Goal: Information Seeking & Learning: Learn about a topic

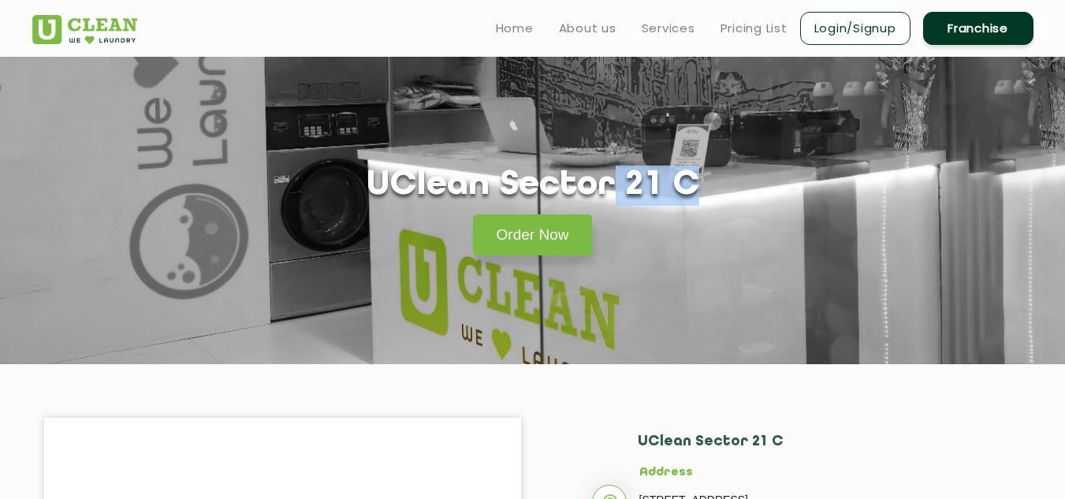
click at [1064, 38] on html "Home About us Services Pricing List Login/Signup Franchise Home About us Franch…" at bounding box center [532, 249] width 1065 height 499
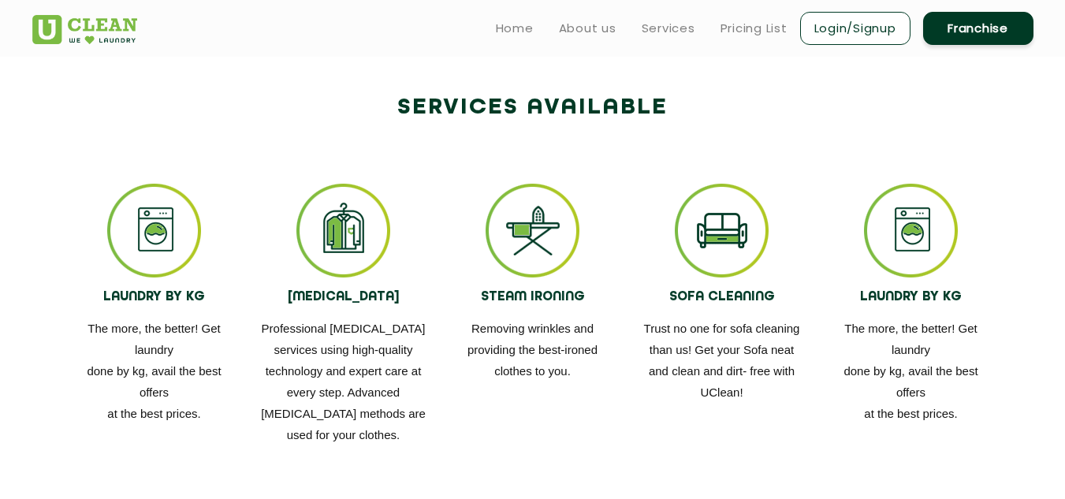
scroll to position [850, 0]
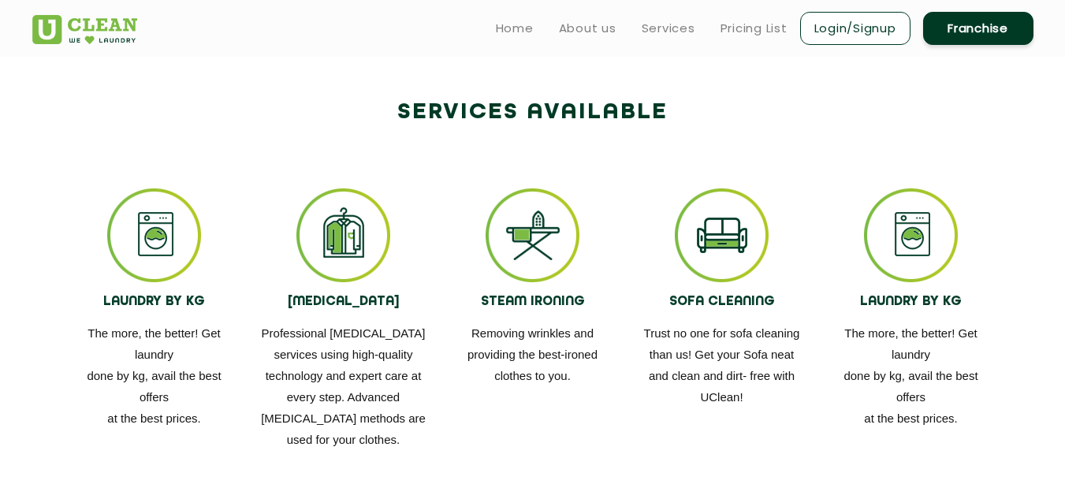
click at [750, 28] on link "Pricing List" at bounding box center [753, 28] width 67 height 19
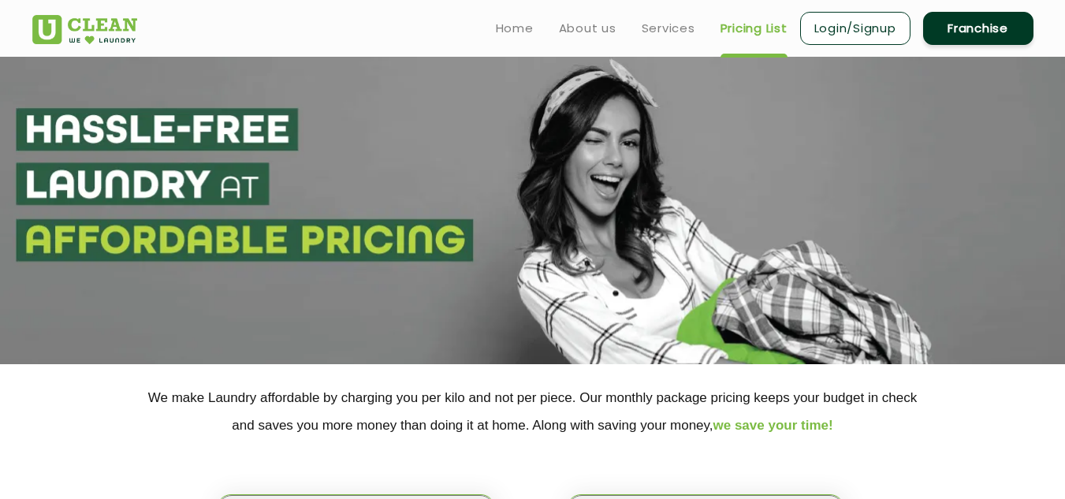
select select "0"
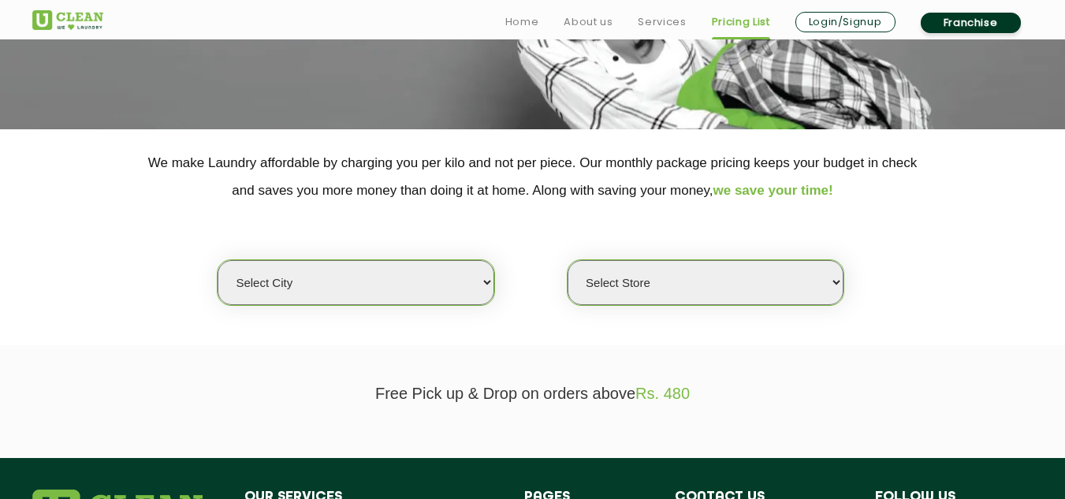
scroll to position [236, 0]
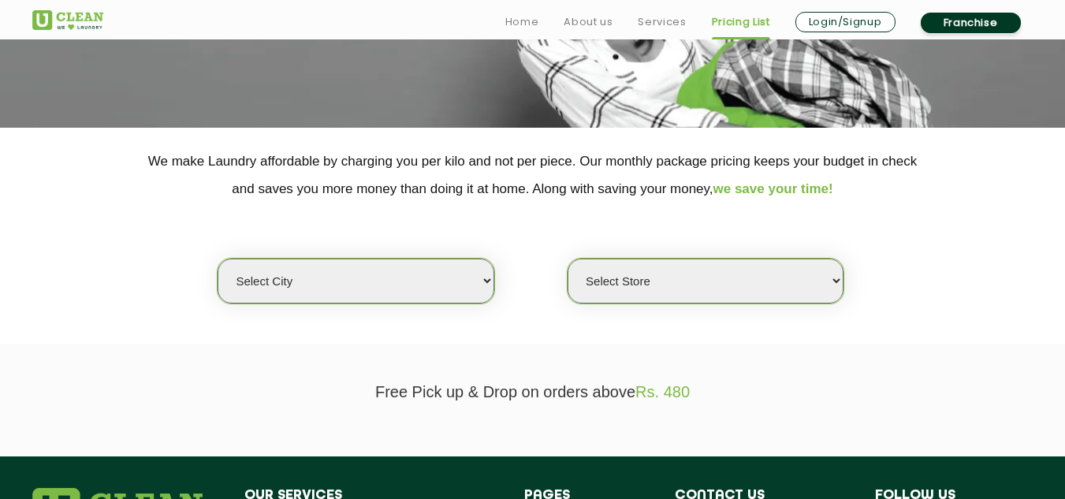
click at [420, 301] on select "Select city Aalo Agartala Agra Ahmedabad Akola Aligarh Alwar - UClean Select Am…" at bounding box center [356, 280] width 276 height 45
click at [573, 186] on p "We make Laundry affordable by charging you per kilo and not per piece. Our mont…" at bounding box center [532, 174] width 1001 height 55
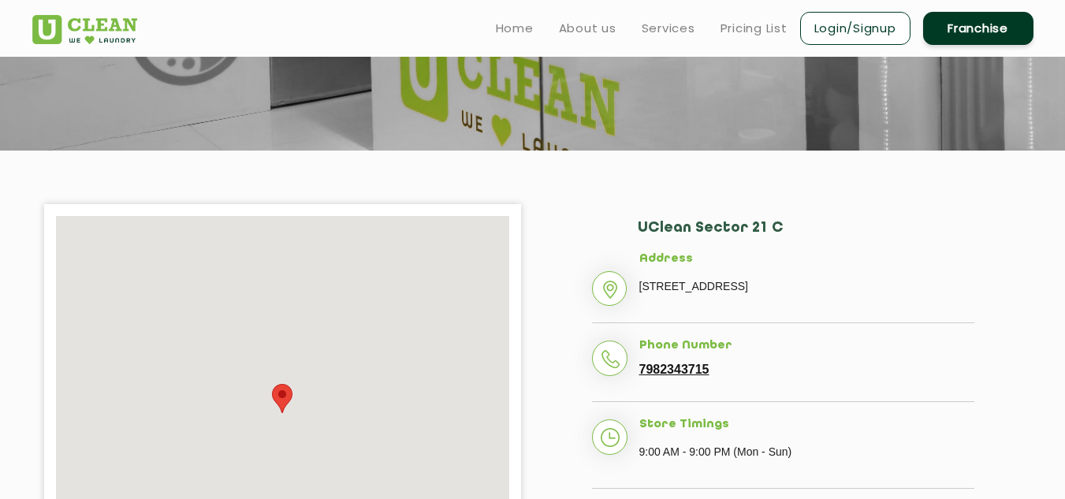
scroll to position [233, 0]
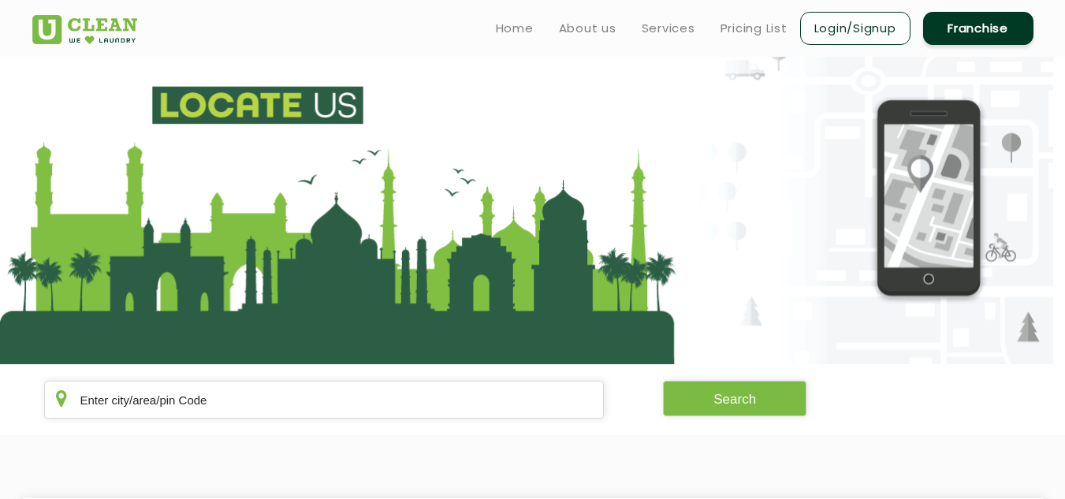
click at [110, 162] on section at bounding box center [532, 210] width 1065 height 307
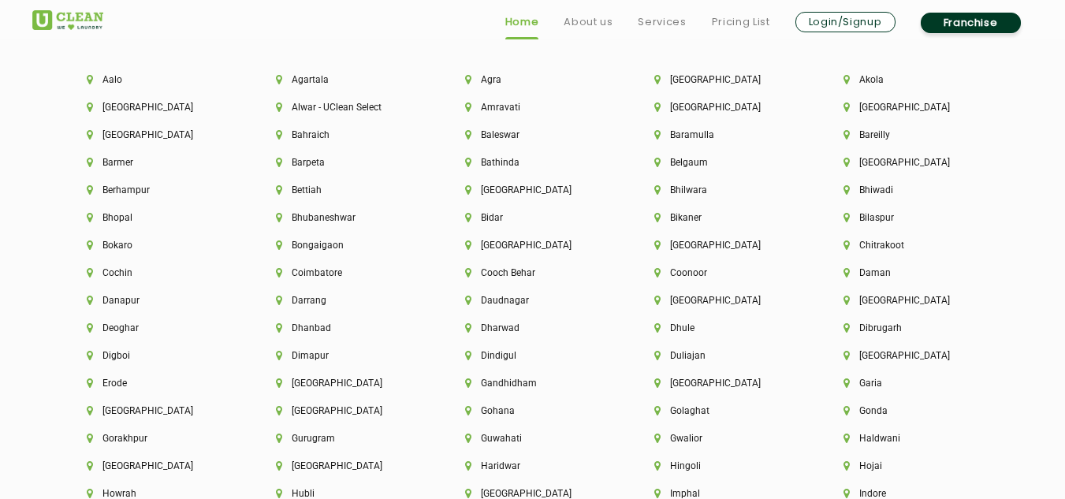
scroll to position [3415, 0]
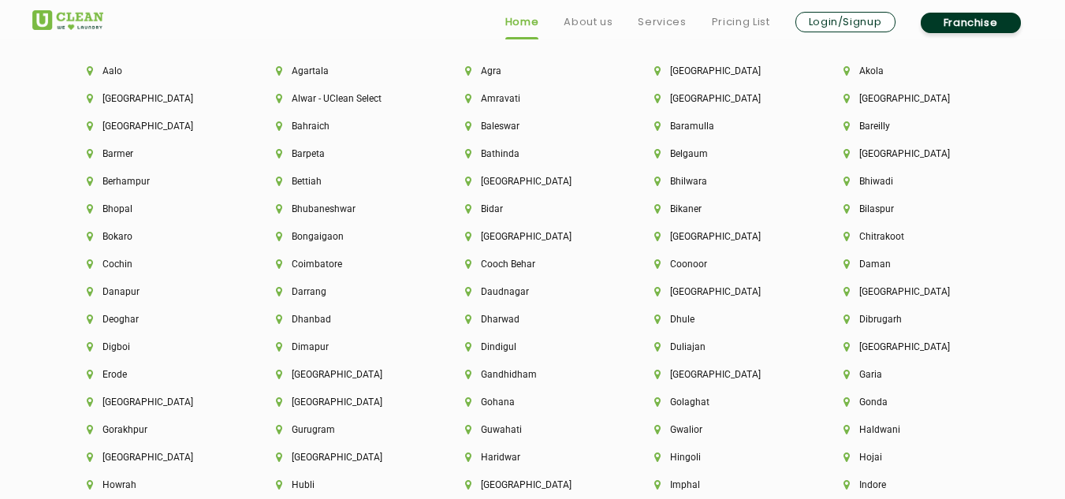
click at [974, 20] on link "Franchise" at bounding box center [970, 23] width 100 height 20
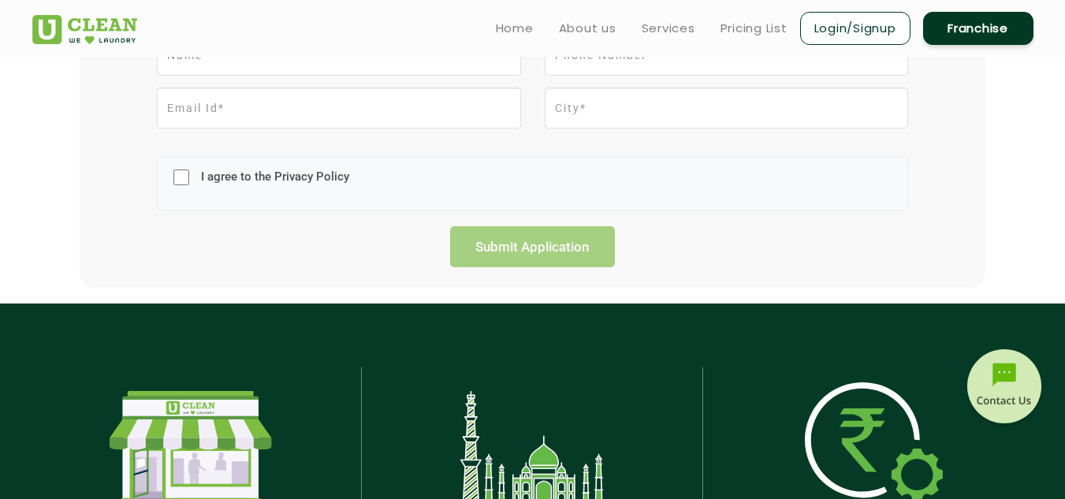
scroll to position [120, 0]
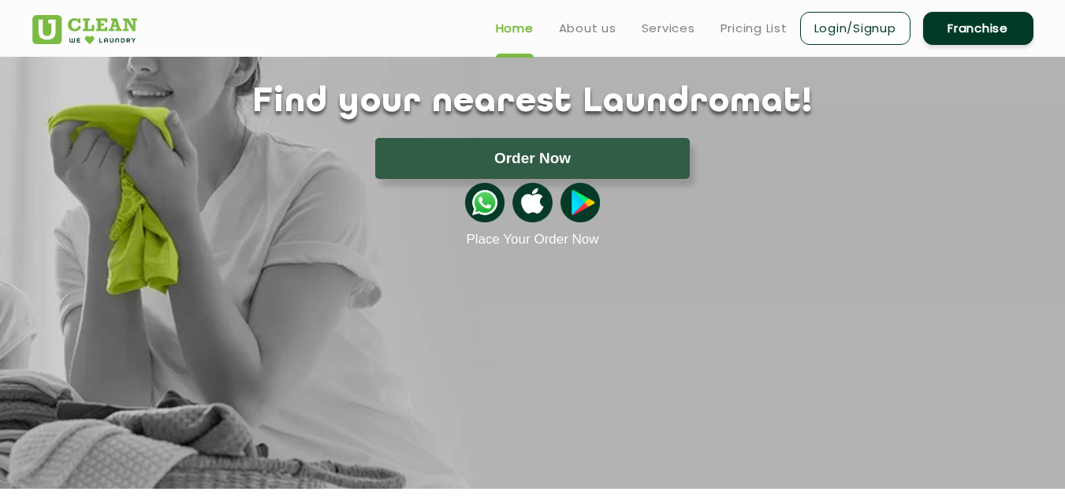
scroll to position [2721, 0]
